Goal: Navigation & Orientation: Find specific page/section

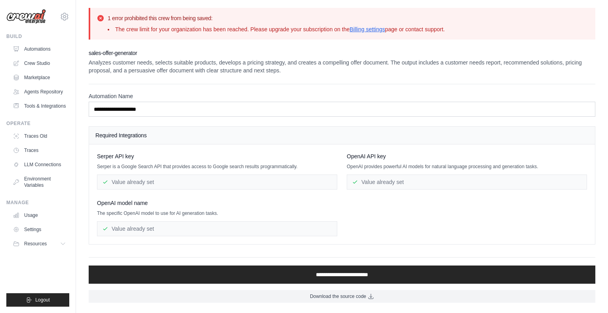
click at [41, 241] on span "Resources" at bounding box center [35, 244] width 23 height 6
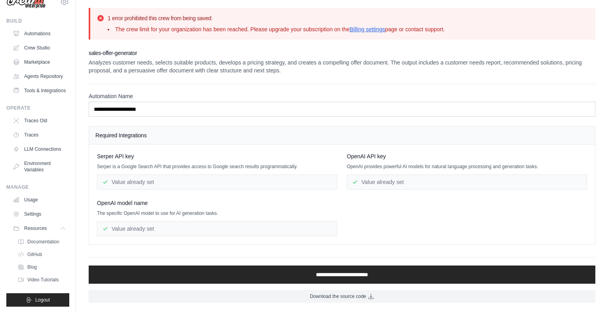
scroll to position [34, 0]
click at [39, 252] on span "GitHub" at bounding box center [34, 254] width 15 height 6
click at [44, 216] on link "Settings" at bounding box center [40, 214] width 60 height 13
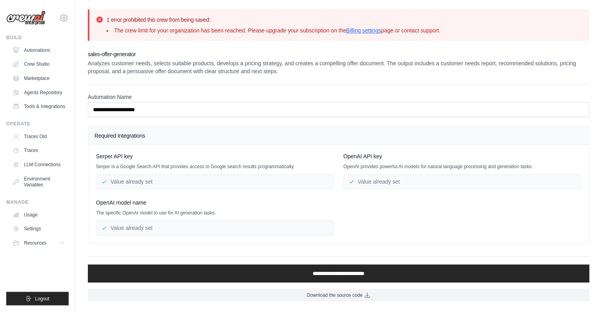
scroll to position [0, 0]
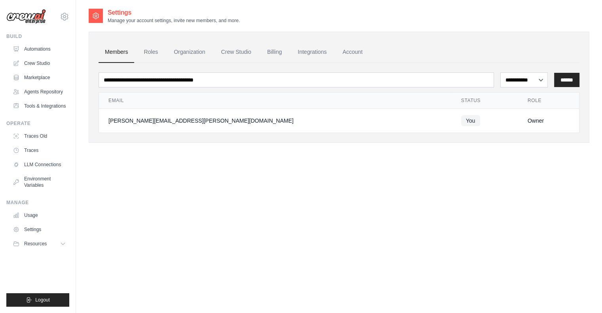
click at [39, 214] on link "Usage" at bounding box center [40, 215] width 60 height 13
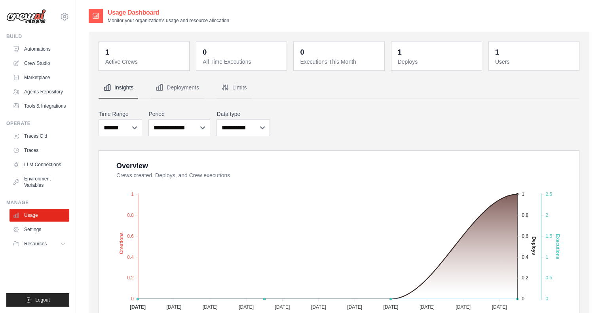
click at [48, 109] on link "Tools & Integrations" at bounding box center [40, 106] width 60 height 13
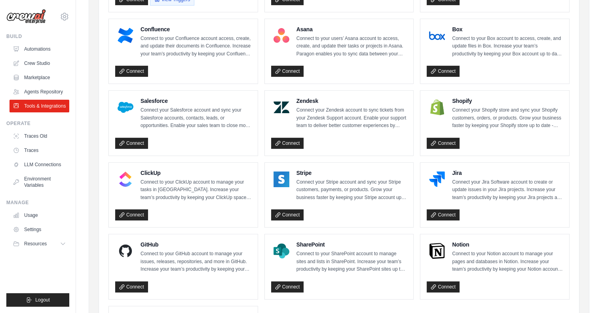
scroll to position [398, 0]
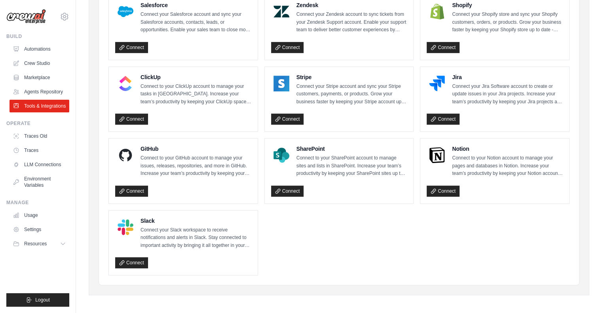
click at [138, 194] on link "Connect" at bounding box center [131, 191] width 33 height 11
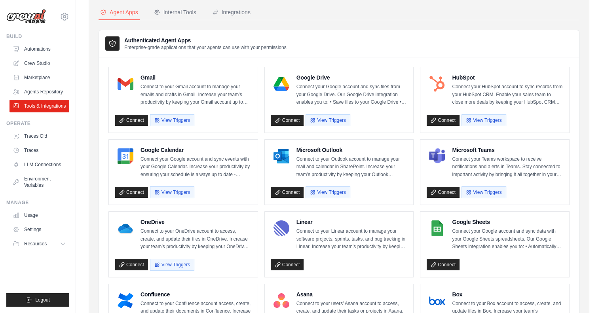
scroll to position [37, 0]
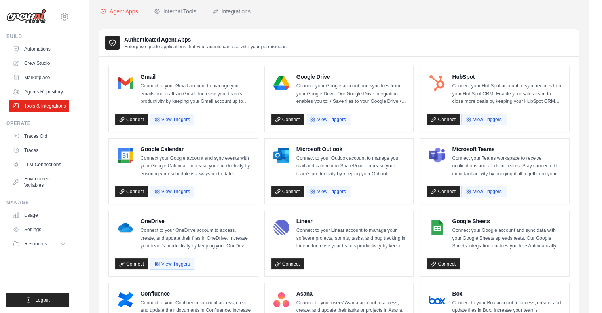
click at [48, 220] on link "Usage" at bounding box center [40, 215] width 60 height 13
